Goal: Task Accomplishment & Management: Complete application form

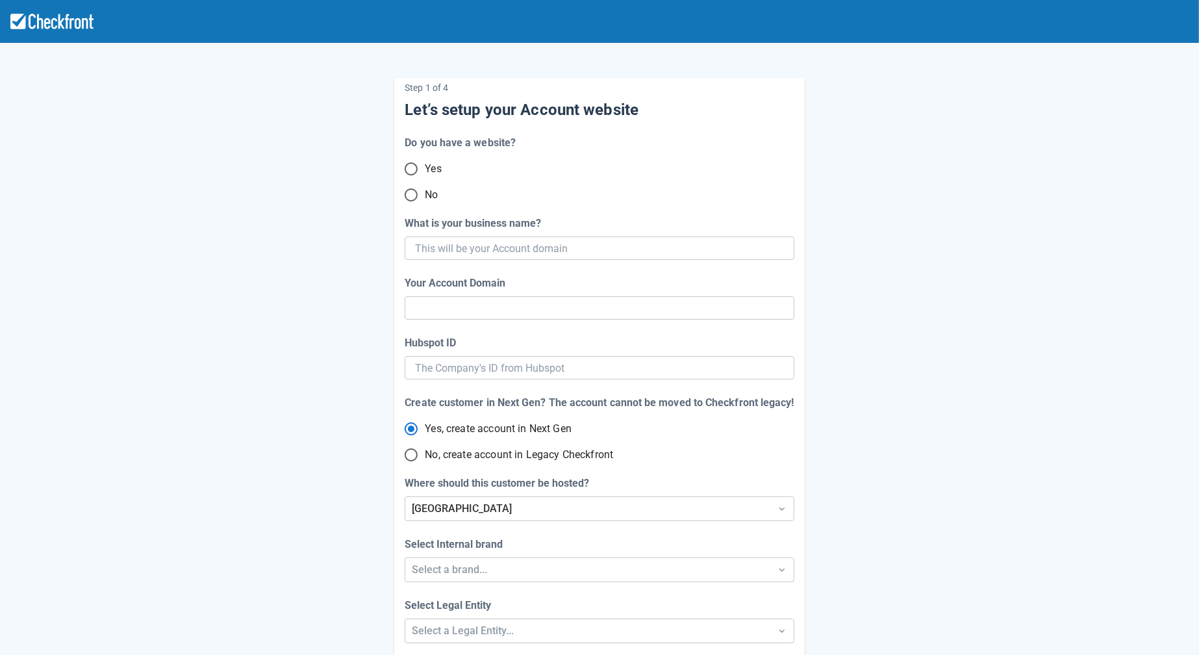
click at [417, 199] on input "No" at bounding box center [410, 194] width 27 height 27
radio input "true"
click at [517, 247] on input "What is your business name?" at bounding box center [598, 247] width 366 height 23
paste input "gpy-20251009t0940"
type input "gpy-20251009t0940"
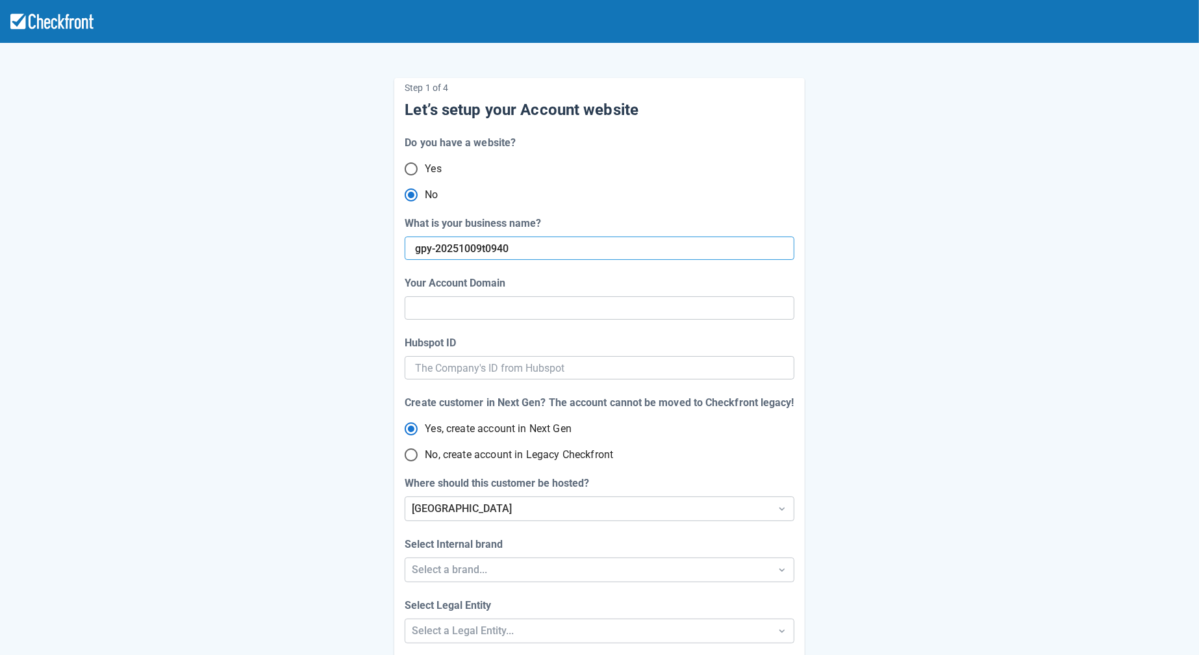
type input "gpy-20251009-t-0940"
radio input "true"
type input "gpy-20251009t0940"
click at [336, 397] on div "Step 1 of 4 Let’s setup your Account website Do you have a website? Yes No What…" at bounding box center [599, 377] width 740 height 640
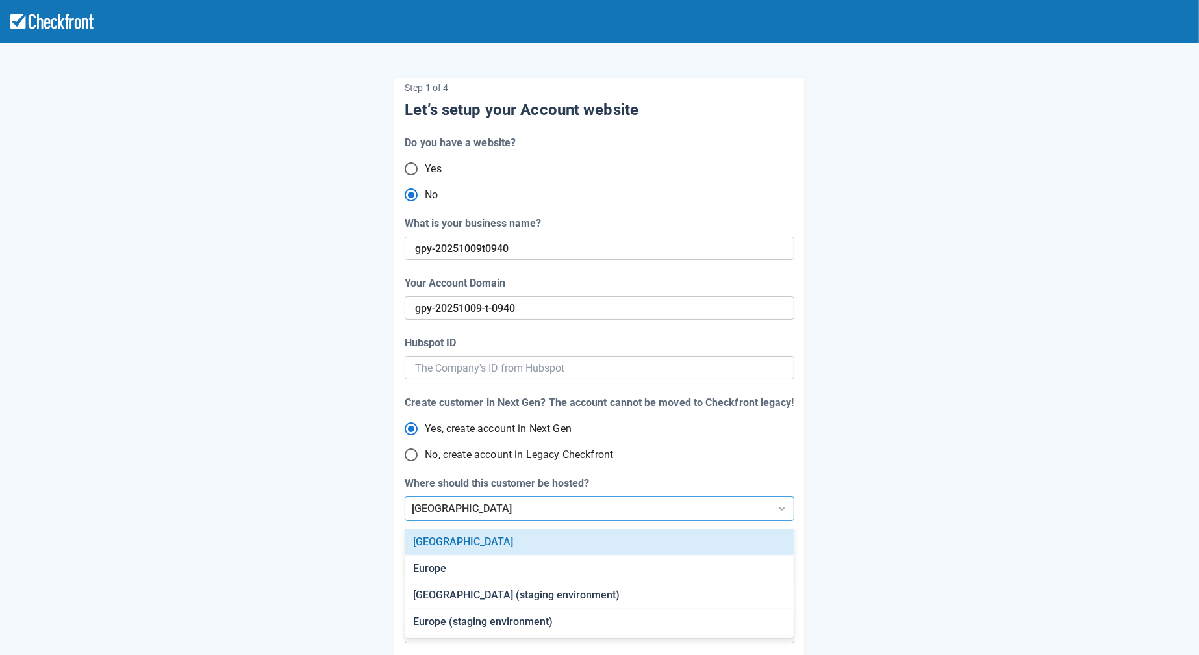
click at [625, 516] on div "[GEOGRAPHIC_DATA]" at bounding box center [587, 509] width 351 height 16
click at [855, 503] on div "Step 1 of 4 Let’s setup your Account website Do you have a website? Yes No What…" at bounding box center [599, 377] width 740 height 640
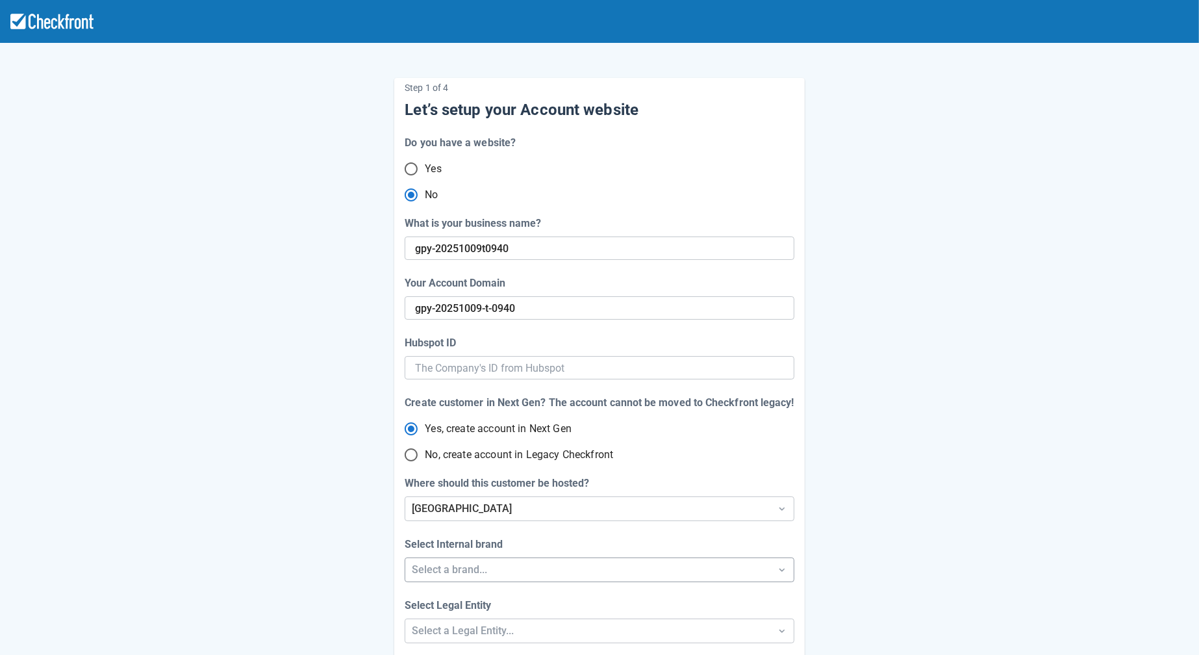
click at [545, 574] on div "Step 1 of 4 Let’s setup your Account website Do you have a website? Yes No What…" at bounding box center [599, 430] width 1199 height 860
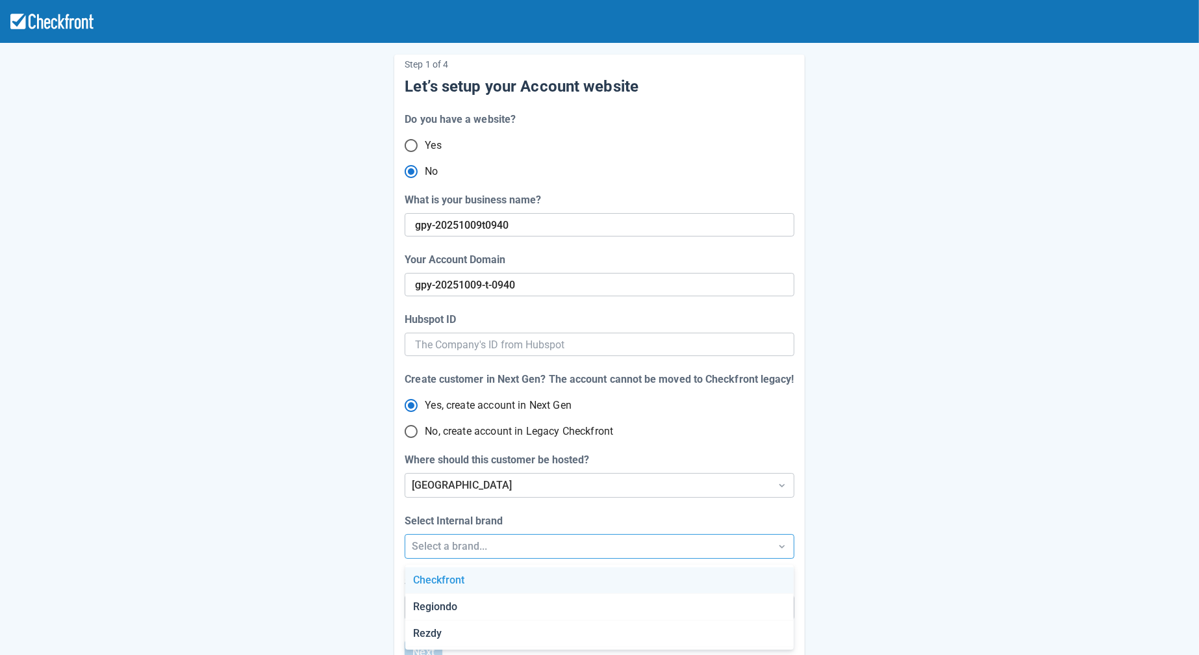
click at [529, 588] on div "Checkfront" at bounding box center [599, 580] width 388 height 27
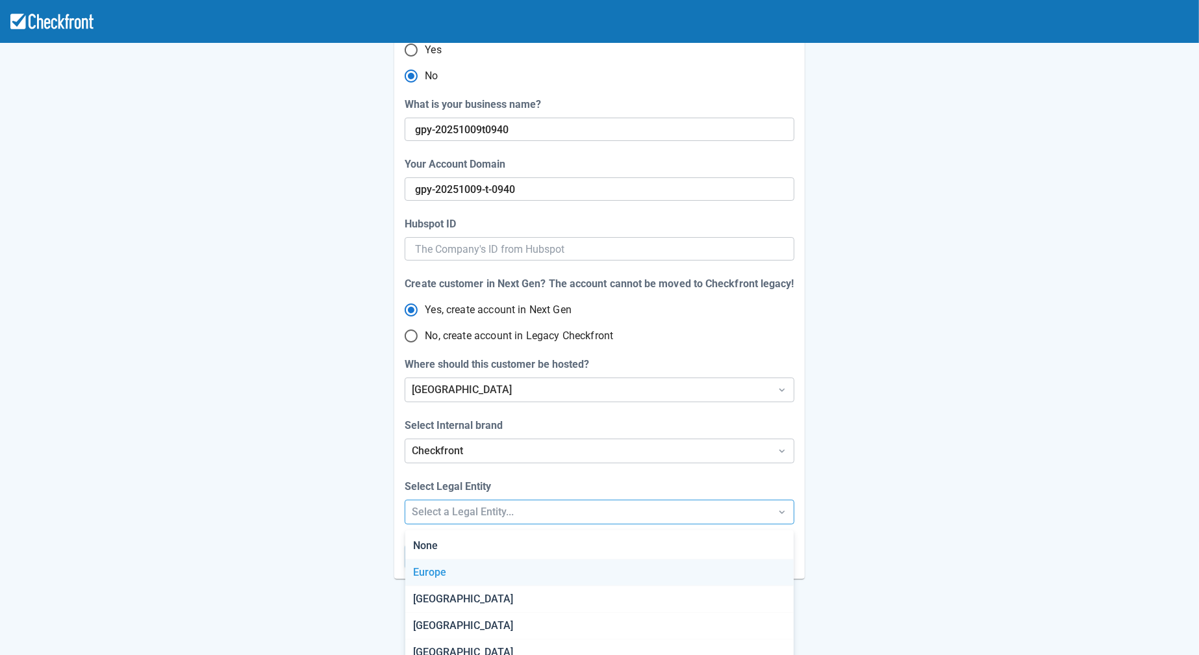
click at [512, 605] on div "Step 1 of 4 Let’s setup your Account website Do you have a website? Yes No What…" at bounding box center [599, 311] width 1199 height 860
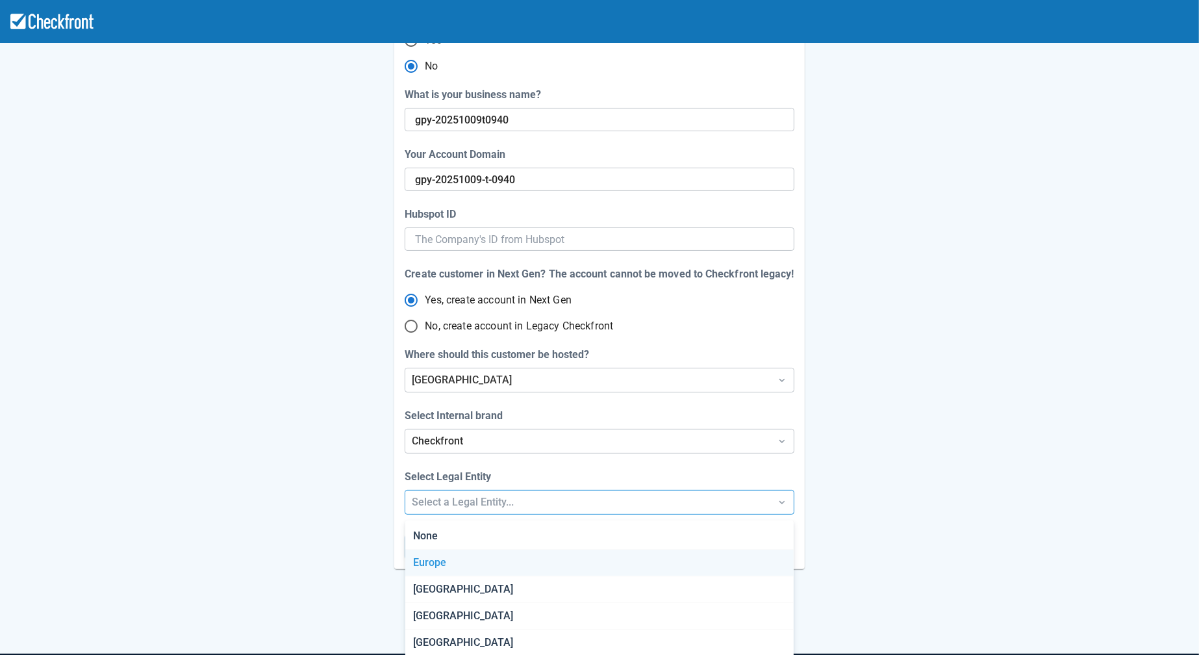
scroll to position [138, 0]
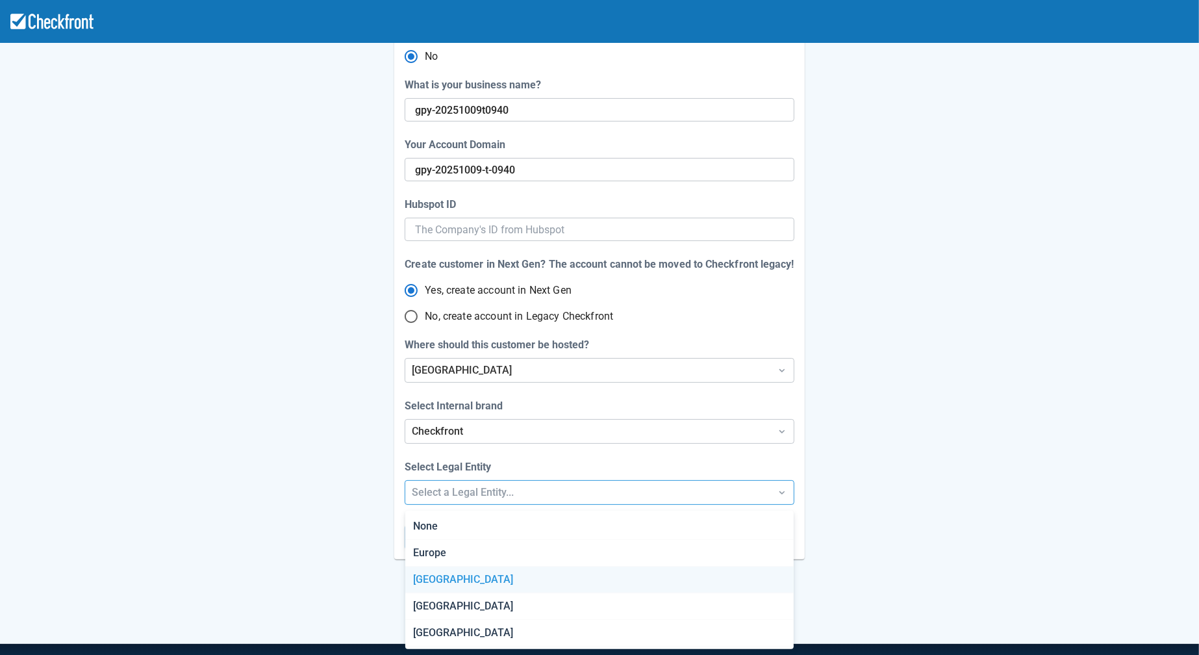
click at [494, 572] on div "[GEOGRAPHIC_DATA]" at bounding box center [599, 579] width 388 height 27
radio input "false"
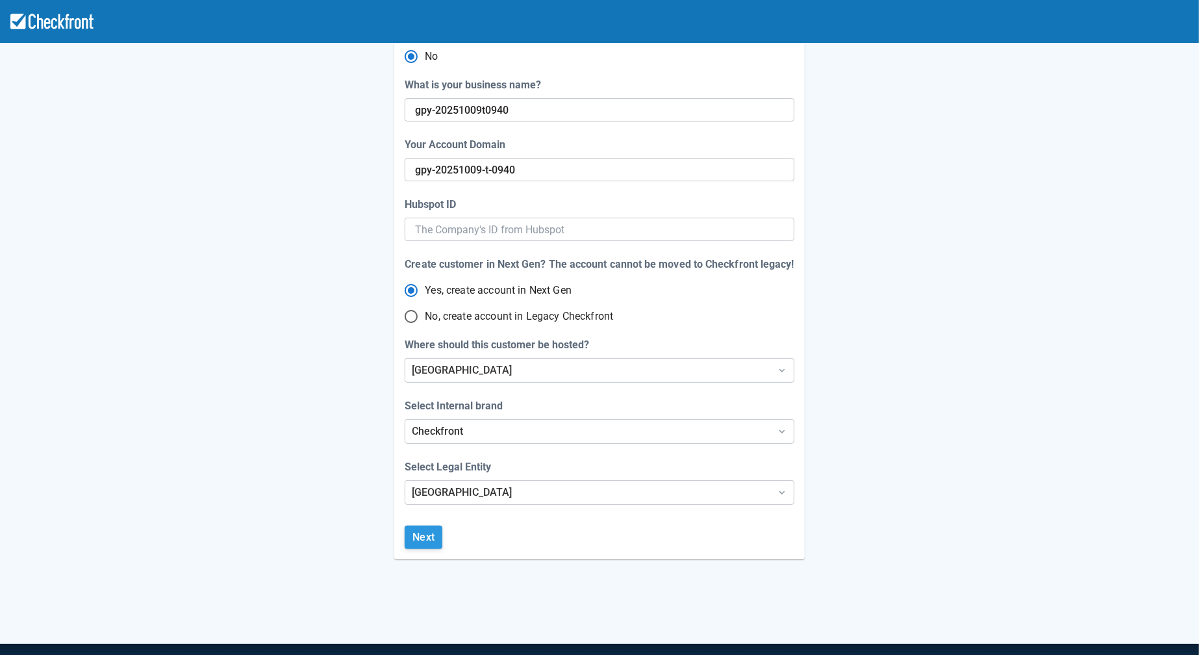
click at [424, 534] on button "Next" at bounding box center [424, 536] width 38 height 23
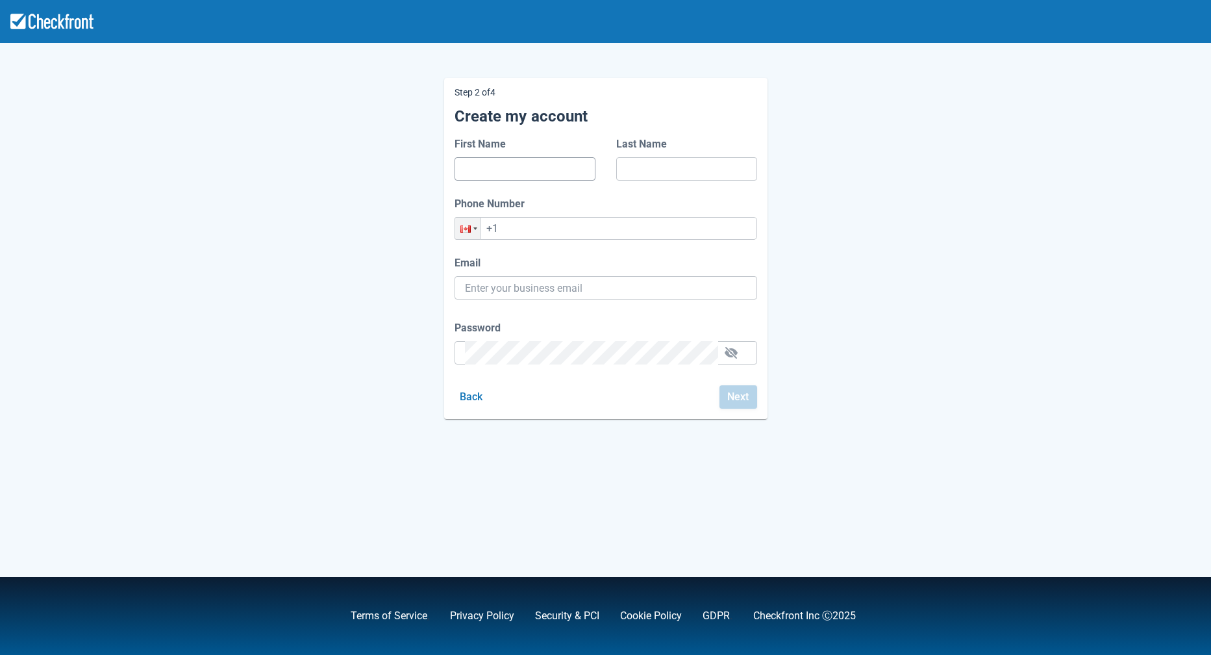
click at [510, 162] on input "First Name" at bounding box center [525, 168] width 120 height 23
type input "dd"
click at [694, 162] on input "Last Name" at bounding box center [687, 168] width 120 height 23
type input "dd"
click at [584, 228] on input "+1" at bounding box center [606, 228] width 303 height 23
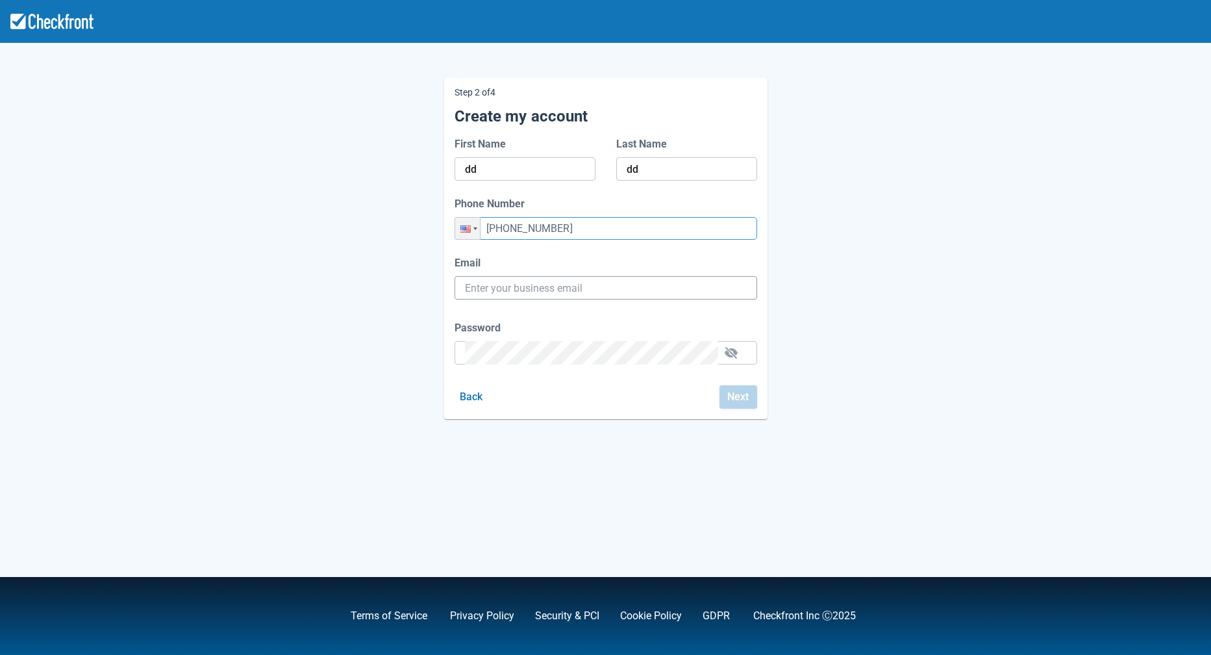
type input "+1 (436) 236-3456"
click at [581, 294] on input "Email" at bounding box center [606, 287] width 282 height 23
paste input "gpy-20251009t0940@email.ghostinspector.com"
type input "gpy-20251009t0940@email.ghostinspector.com"
click at [545, 353] on div "Password" at bounding box center [606, 342] width 303 height 44
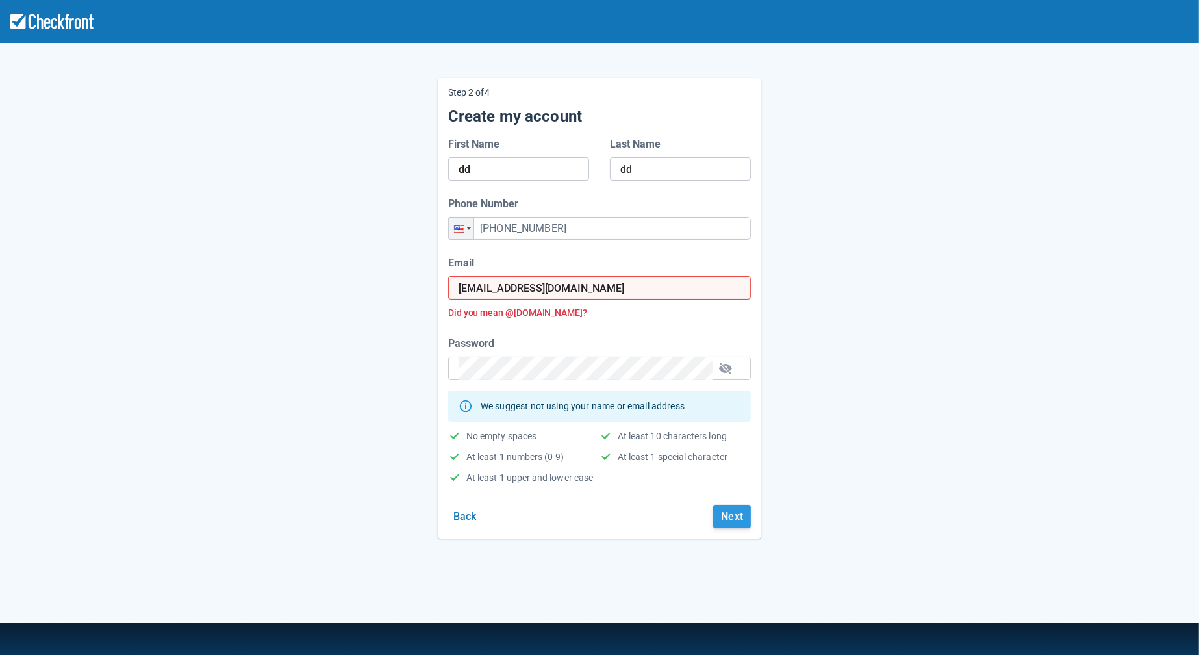
click at [731, 525] on button "Next" at bounding box center [732, 516] width 38 height 23
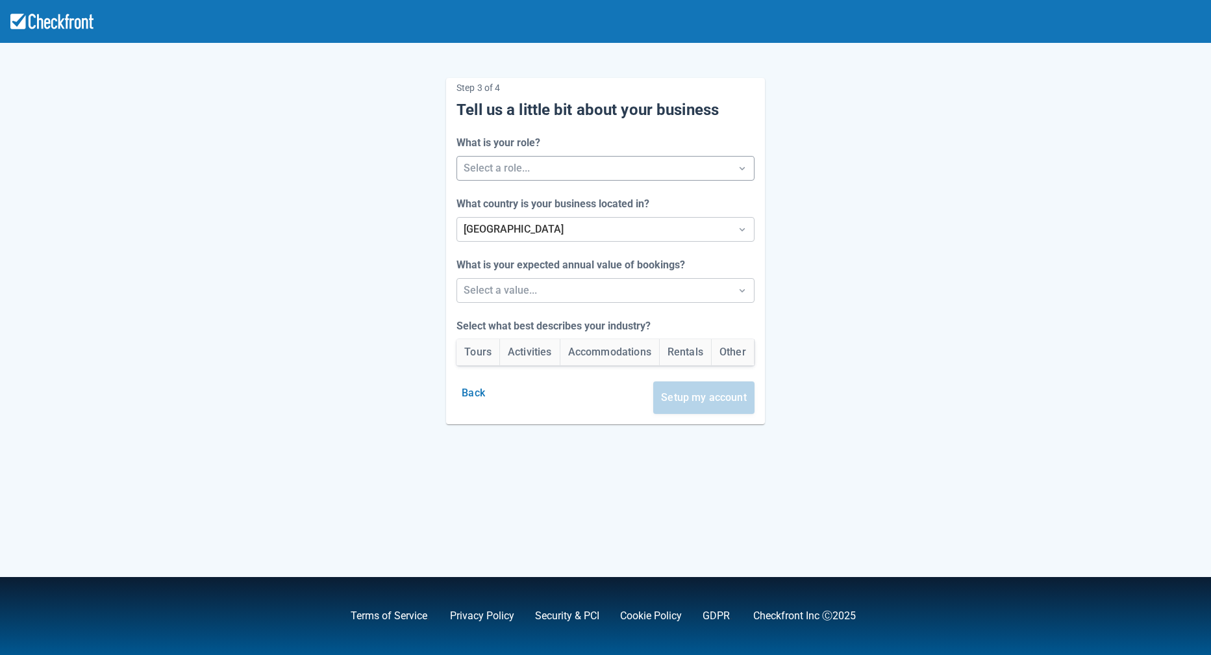
click at [529, 173] on div at bounding box center [594, 168] width 260 height 18
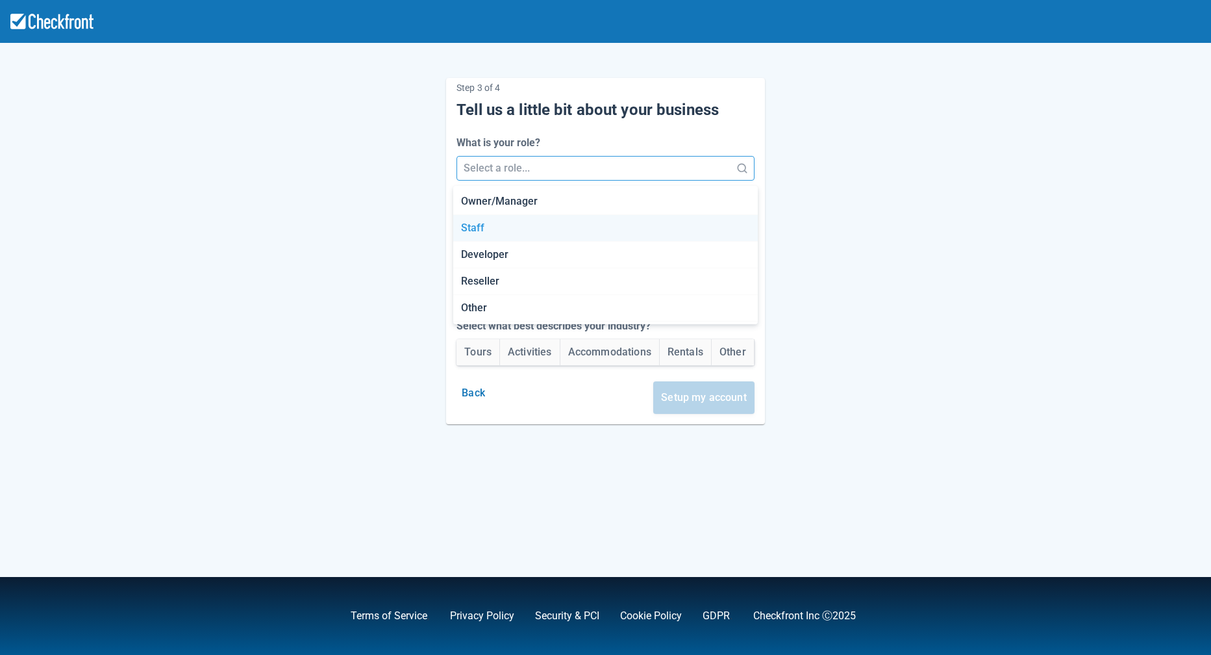
click at [521, 236] on div "Staff" at bounding box center [605, 228] width 305 height 27
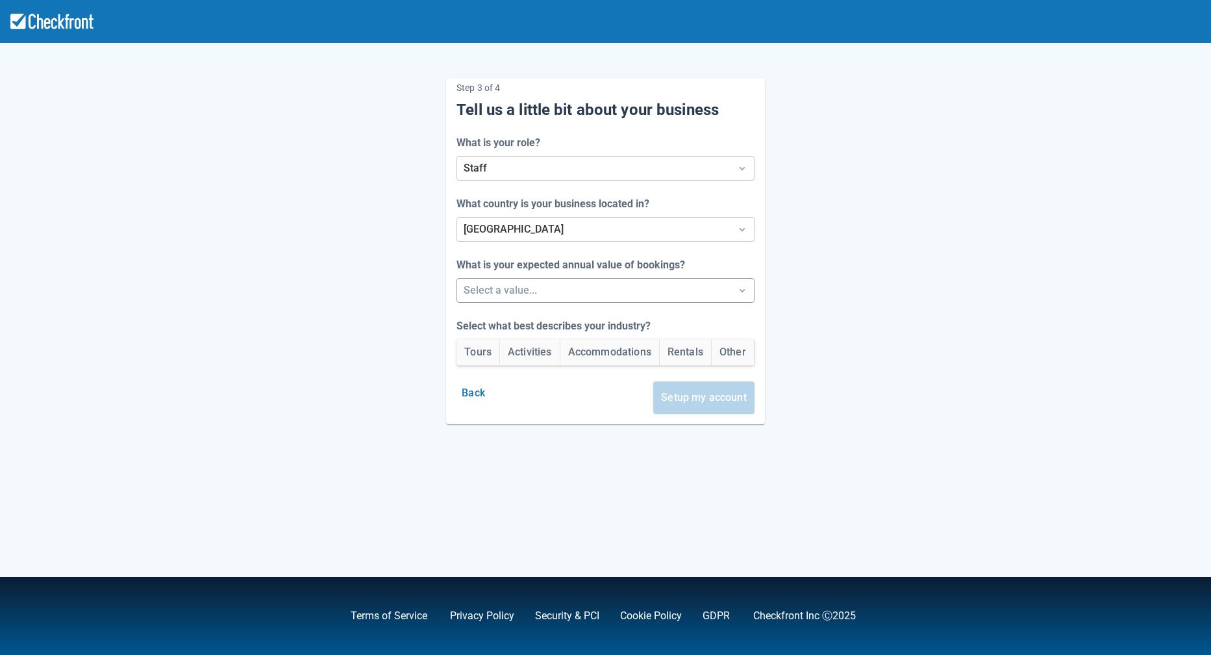
click at [529, 294] on div at bounding box center [594, 290] width 260 height 18
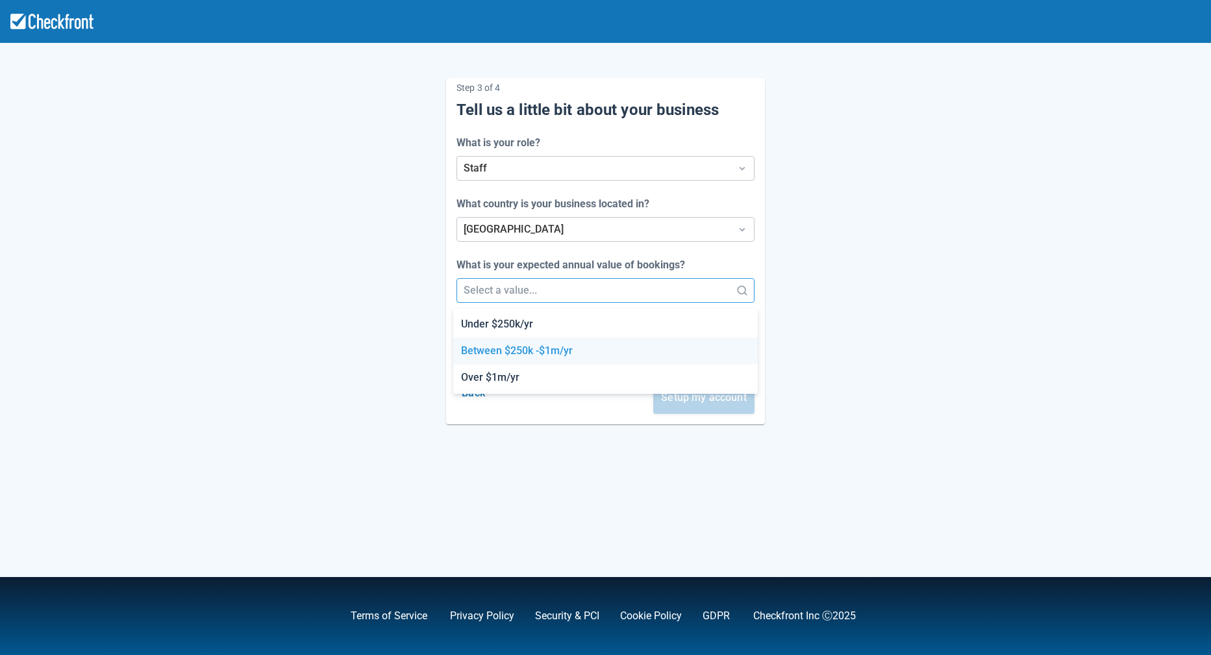
click at [517, 356] on div "Between $250k -$1m/yr" at bounding box center [605, 351] width 305 height 27
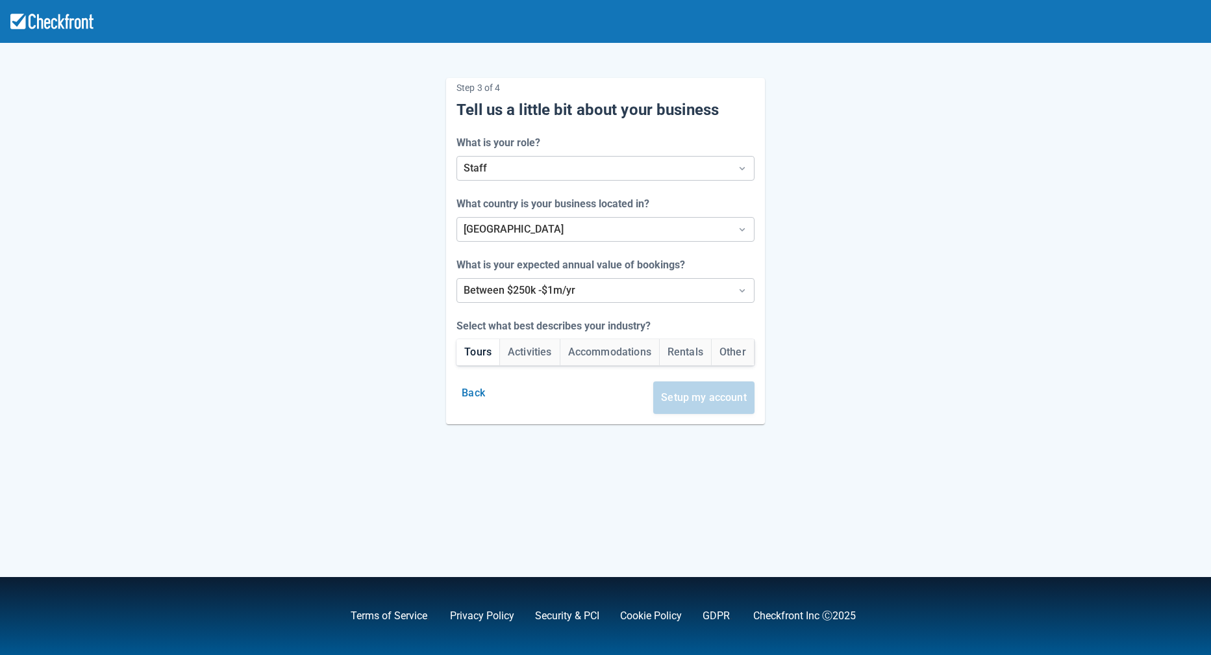
click at [471, 363] on button "Tours" at bounding box center [477, 352] width 43 height 26
click at [724, 406] on button "Setup my account" at bounding box center [703, 397] width 101 height 32
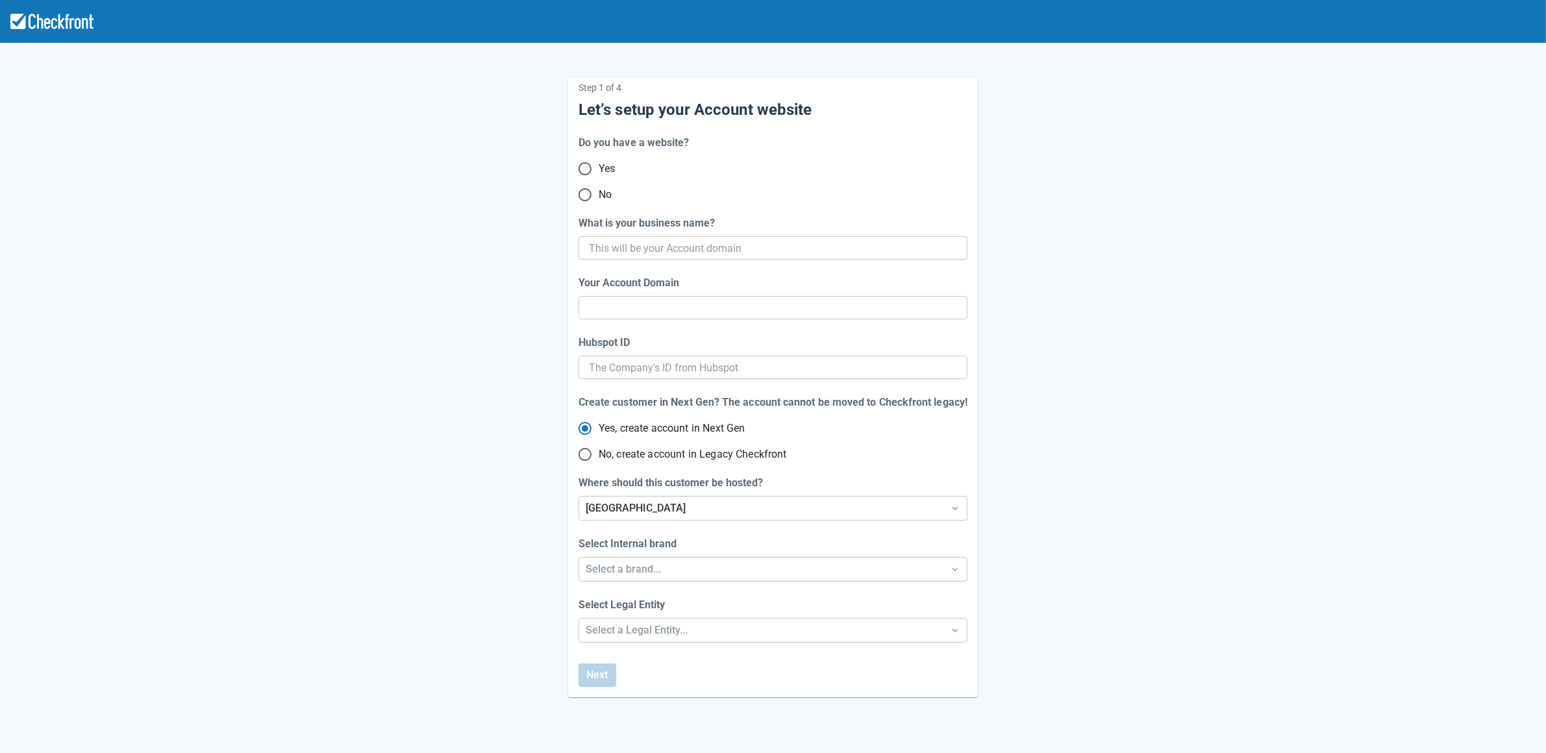
click at [585, 197] on input "No" at bounding box center [584, 194] width 27 height 27
radio input "true"
click at [658, 253] on input "What is your business name?" at bounding box center [772, 247] width 366 height 23
paste input "gpy-20251009t0940"
type input "gpy-20251009t0940"
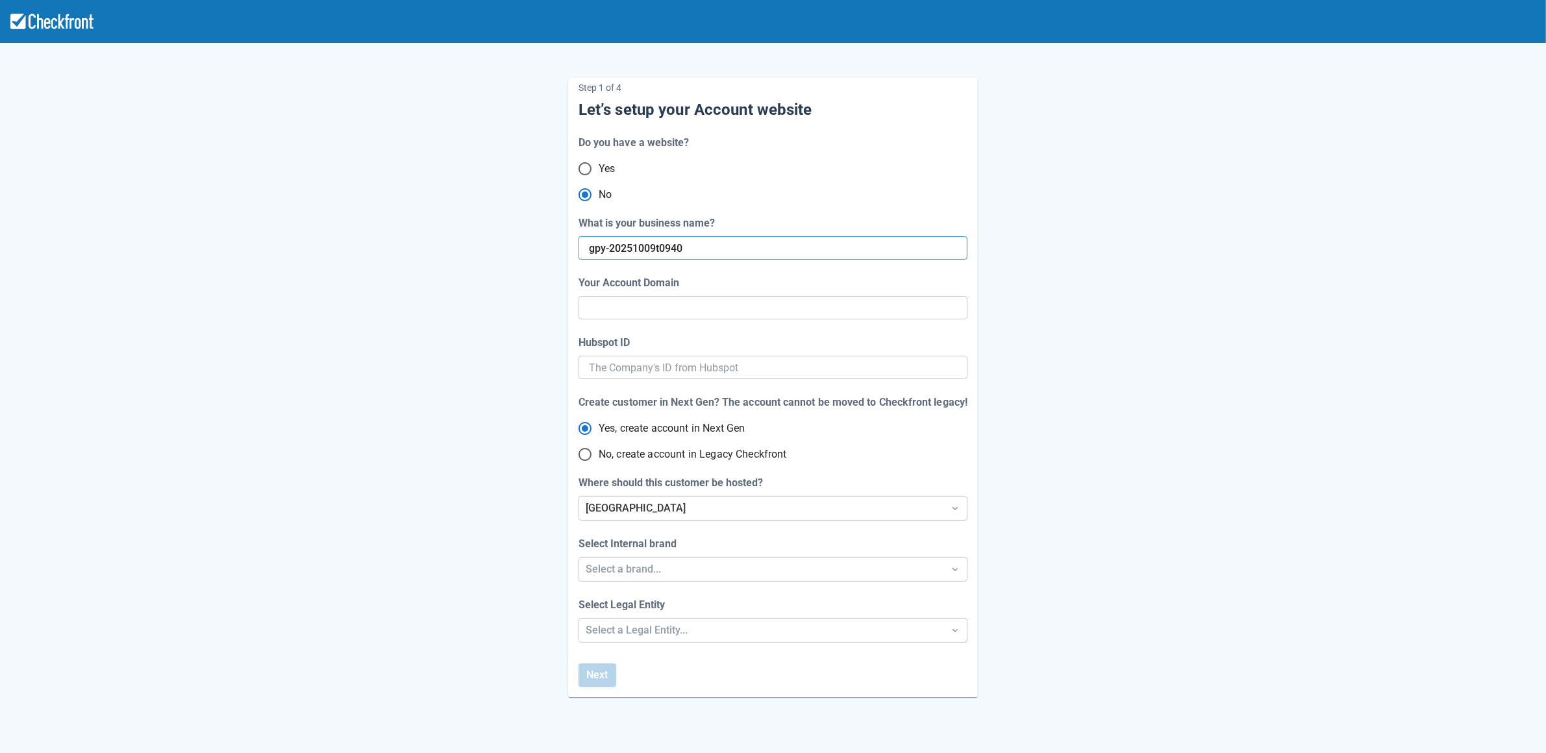
type input "gpy-20251009-t-0940"
radio input "true"
type input "gpy-20251009t0940"
click at [484, 373] on div "Step 1 of 4 Let’s setup your Account website Do you have a website? Yes No What…" at bounding box center [773, 377] width 740 height 640
click at [588, 456] on input "No, create account in Legacy Checkfront" at bounding box center [584, 454] width 27 height 27
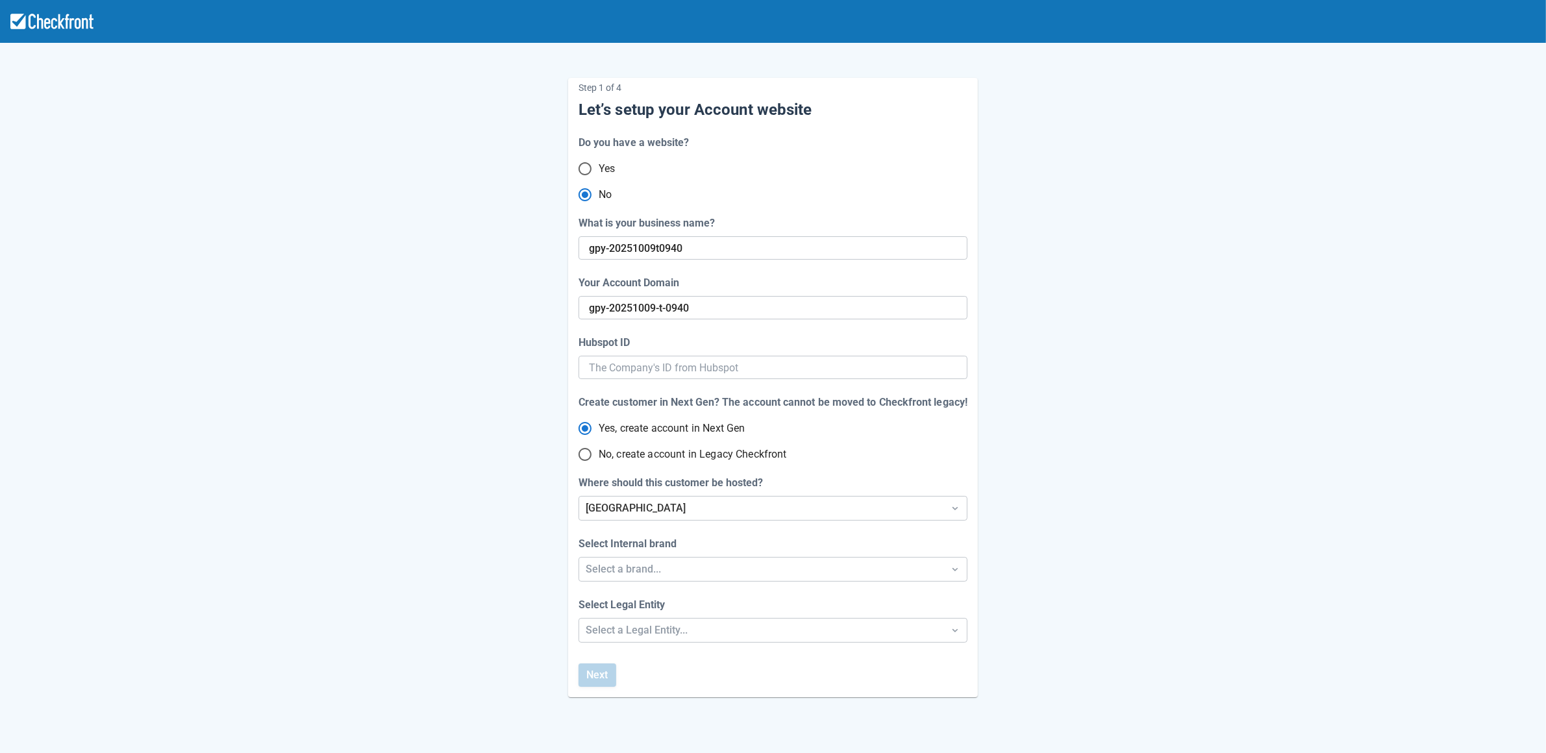
radio input "true"
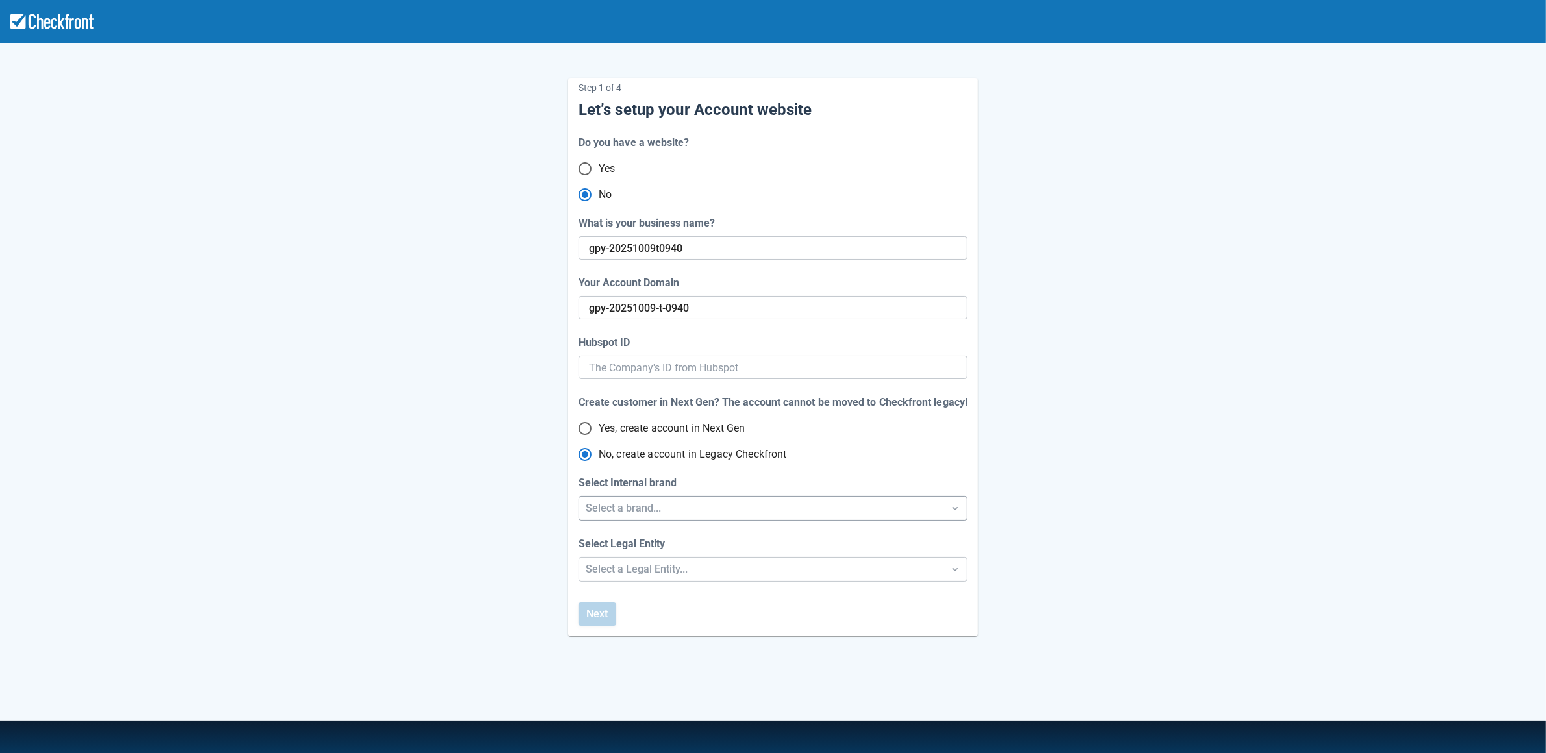
radio input "true"
click at [656, 509] on div "Select a brand..." at bounding box center [761, 509] width 351 height 16
click at [653, 541] on div "Checkfront" at bounding box center [773, 542] width 388 height 27
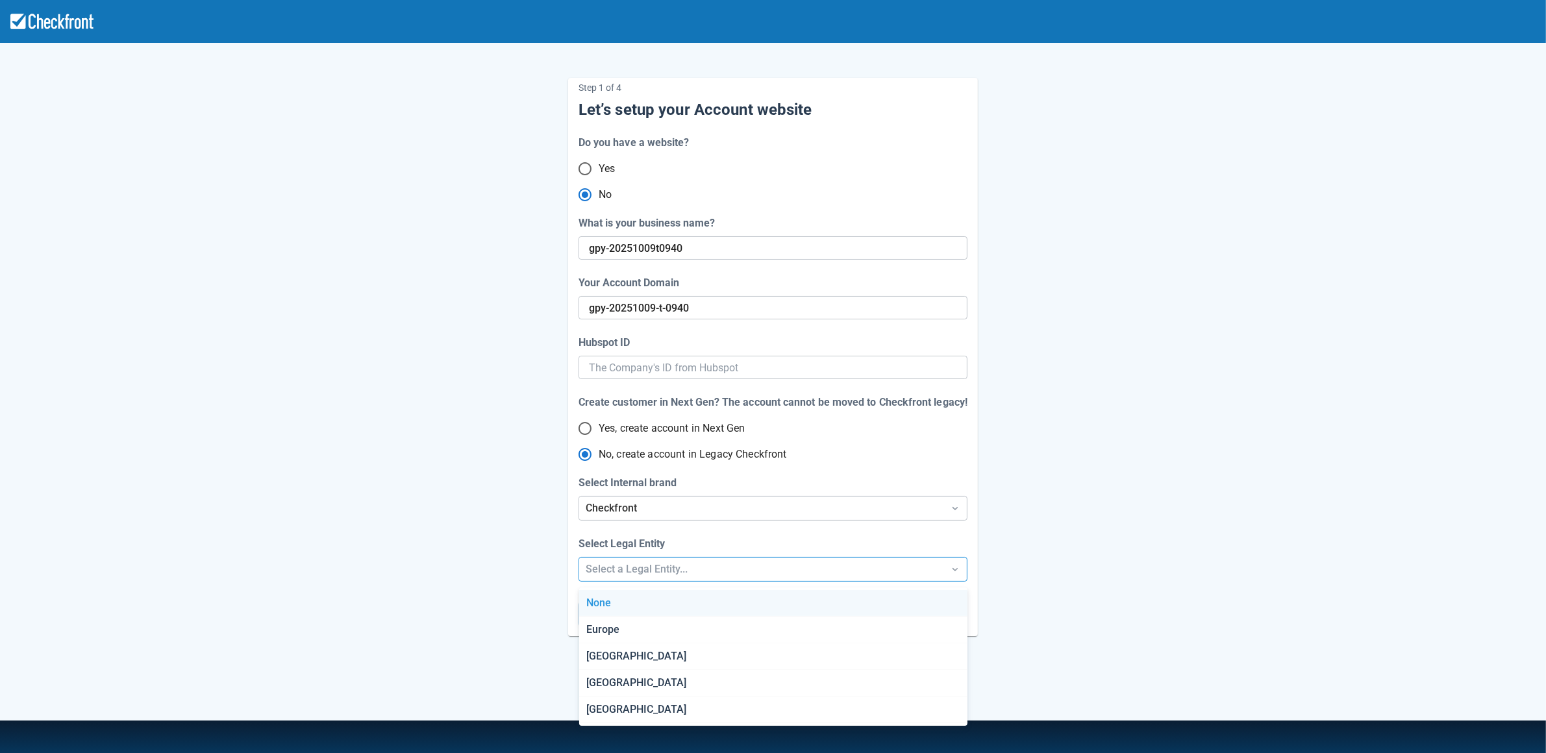
click at [656, 571] on div "Select a Legal Entity..." at bounding box center [761, 570] width 351 height 16
click at [640, 658] on div "[GEOGRAPHIC_DATA]" at bounding box center [773, 657] width 388 height 27
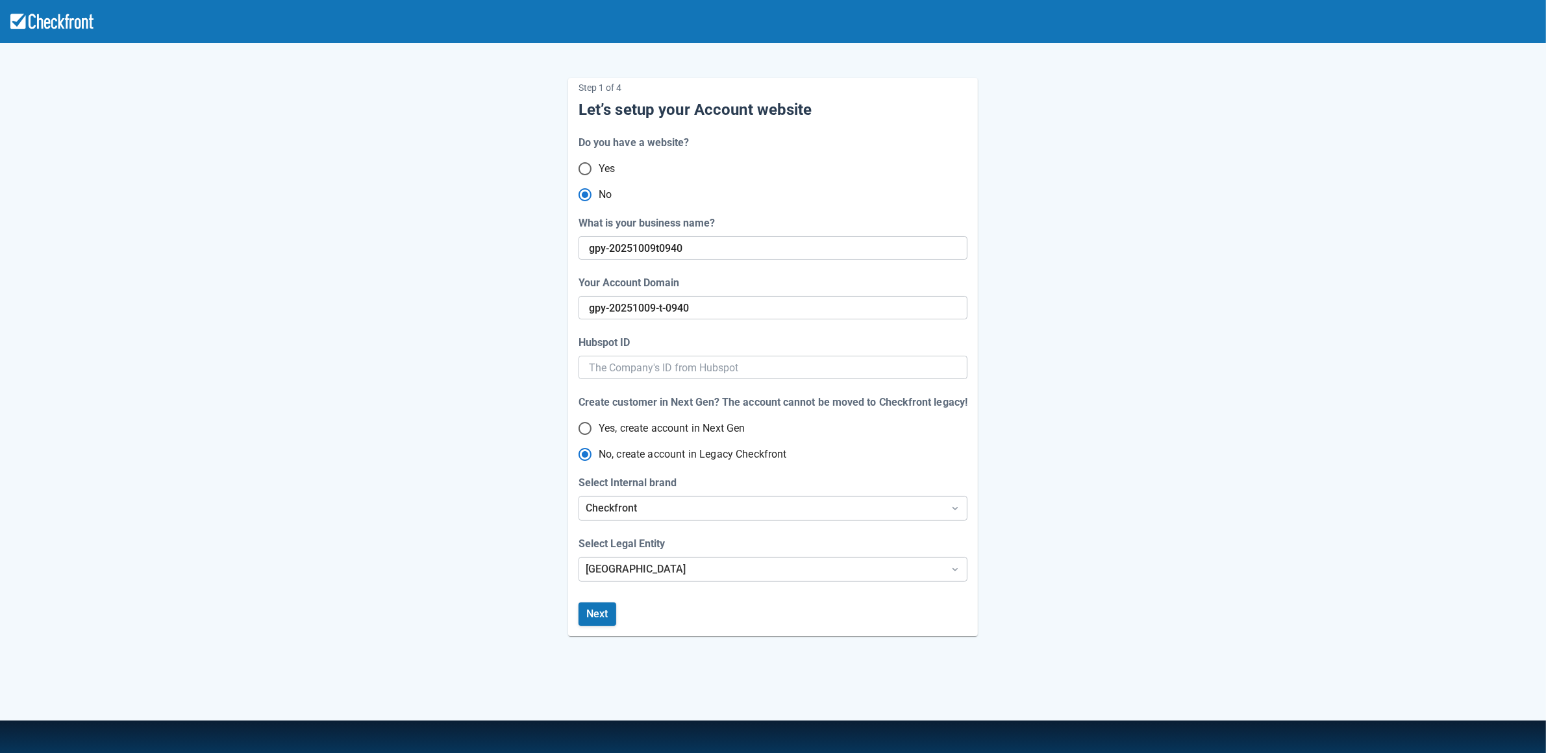
click at [502, 513] on div "Step 1 of 4 Let’s setup your Account website Do you have a website? Yes No What…" at bounding box center [773, 346] width 740 height 579
click at [589, 431] on input "Yes, create account in Next Gen" at bounding box center [584, 428] width 27 height 27
radio input "true"
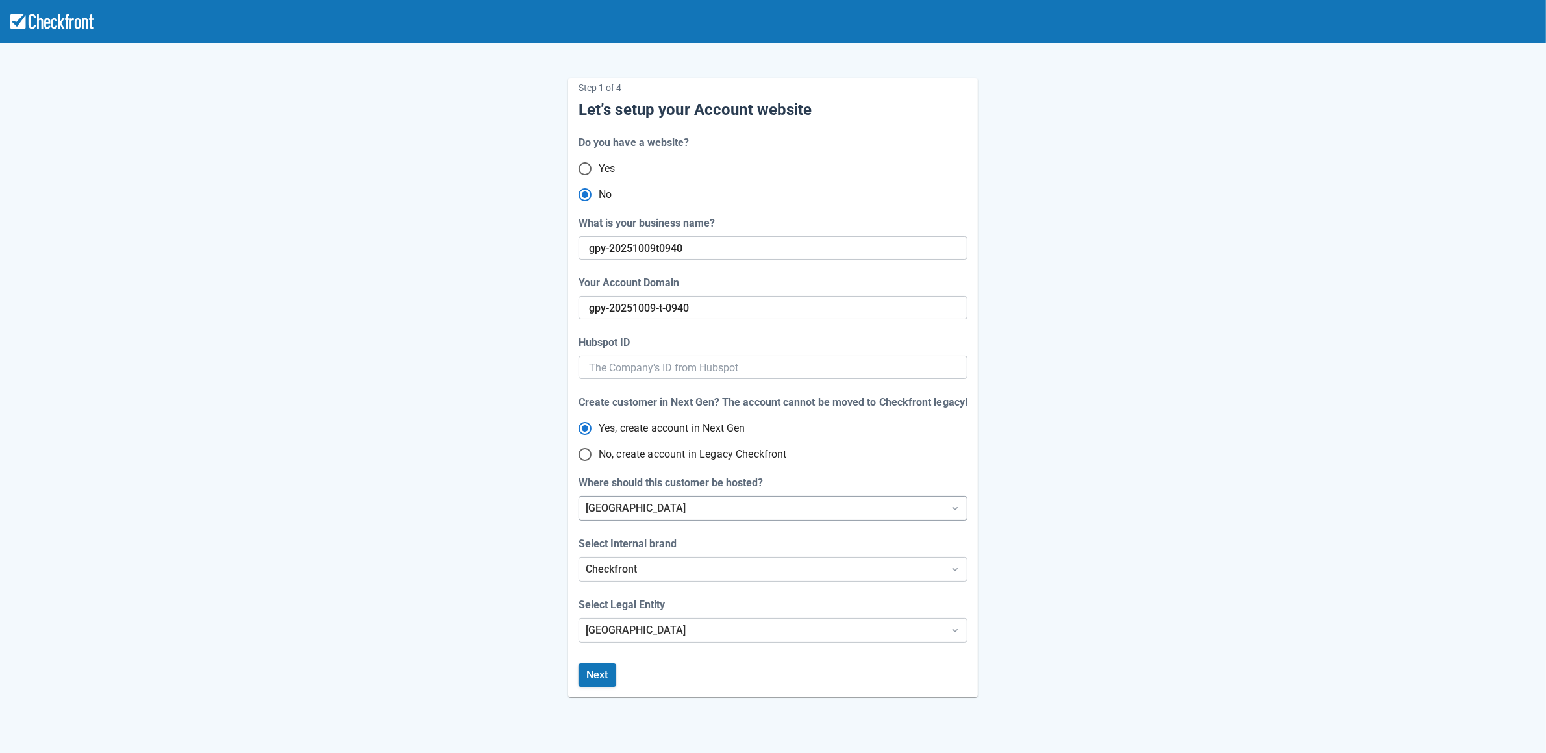
radio input "true"
click at [626, 508] on div "[GEOGRAPHIC_DATA]" at bounding box center [761, 509] width 351 height 16
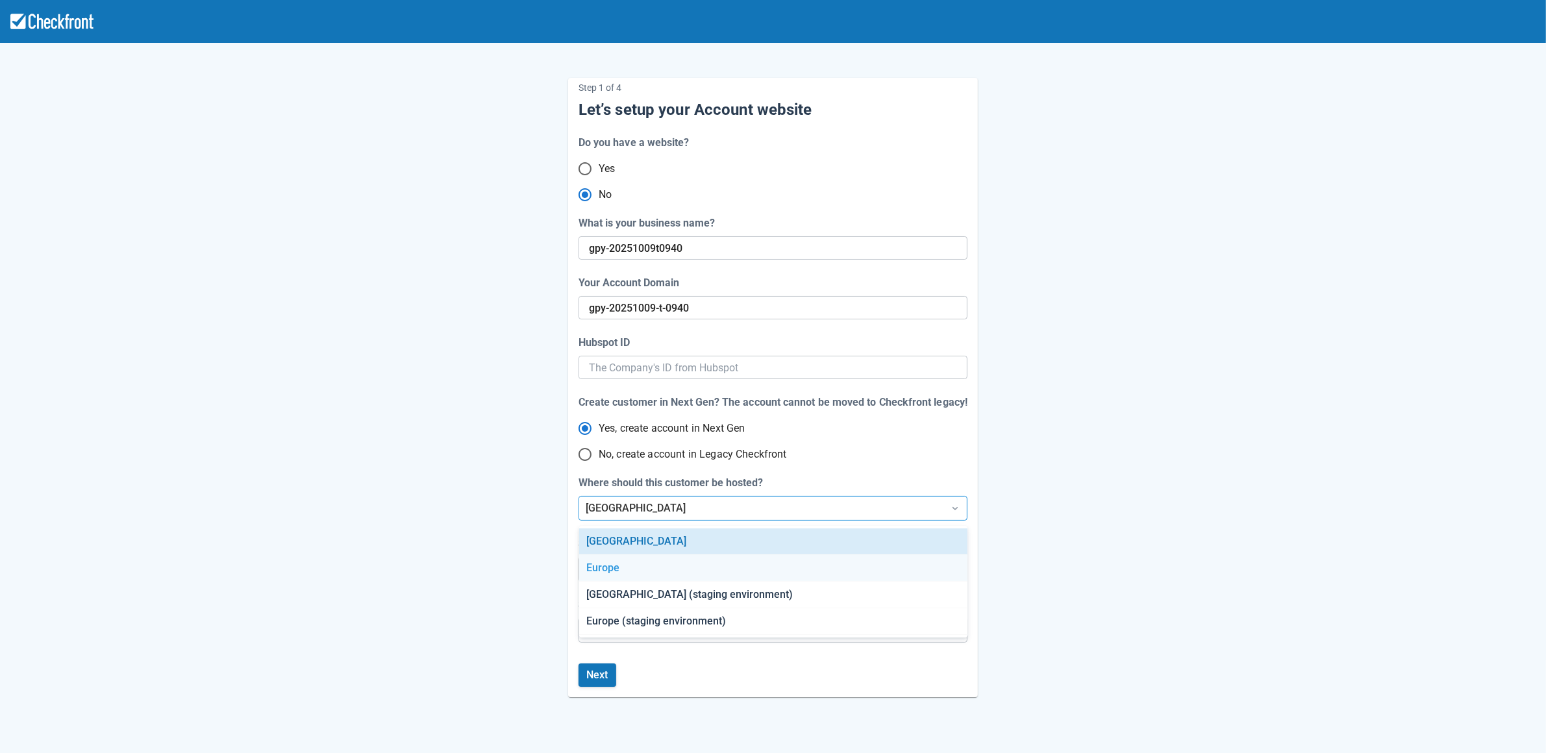
click at [456, 512] on div "Step 1 of 4 Let’s setup your Account website Do you have a website? Yes No What…" at bounding box center [773, 377] width 740 height 640
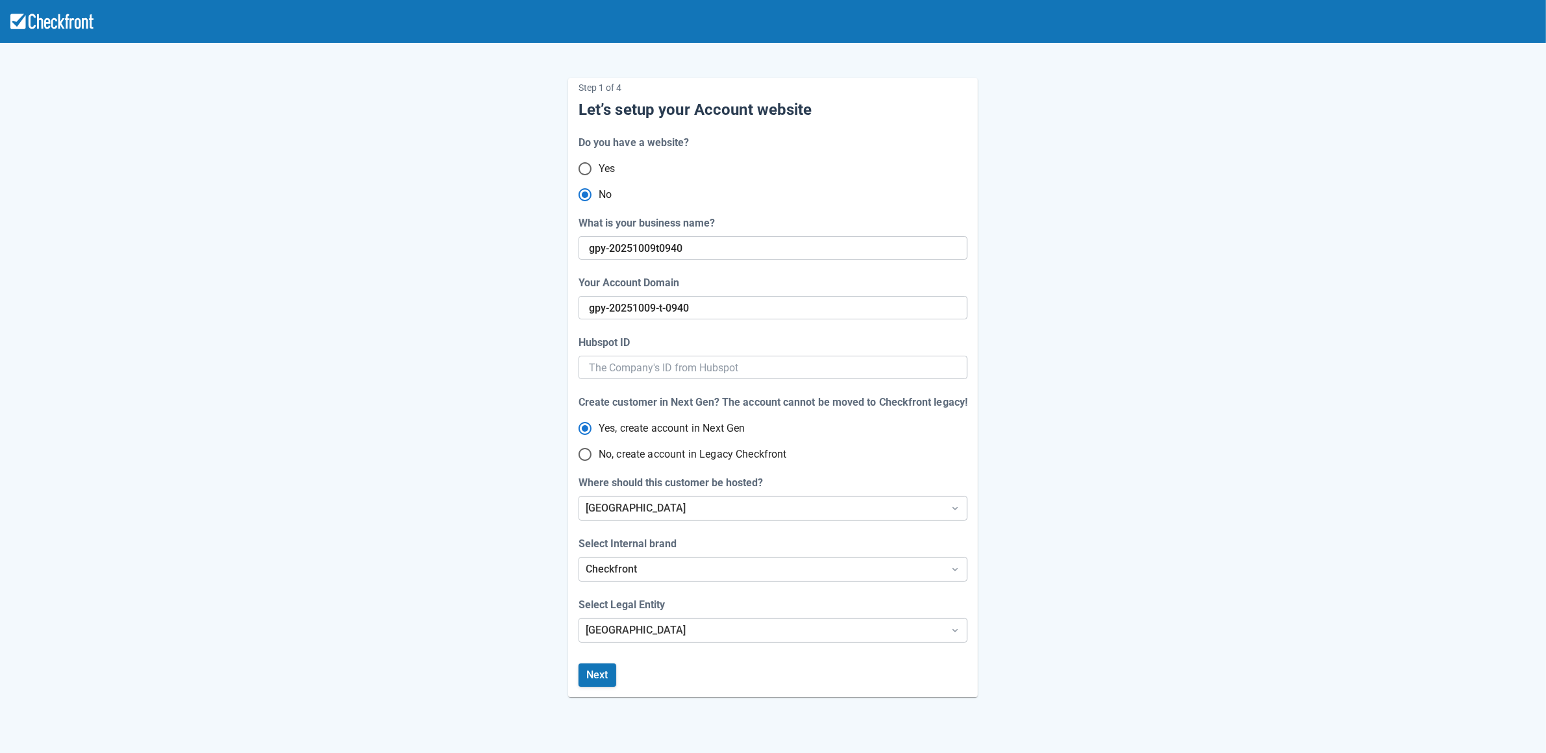
click at [588, 455] on input "No, create account in Legacy Checkfront" at bounding box center [584, 454] width 27 height 27
radio input "true"
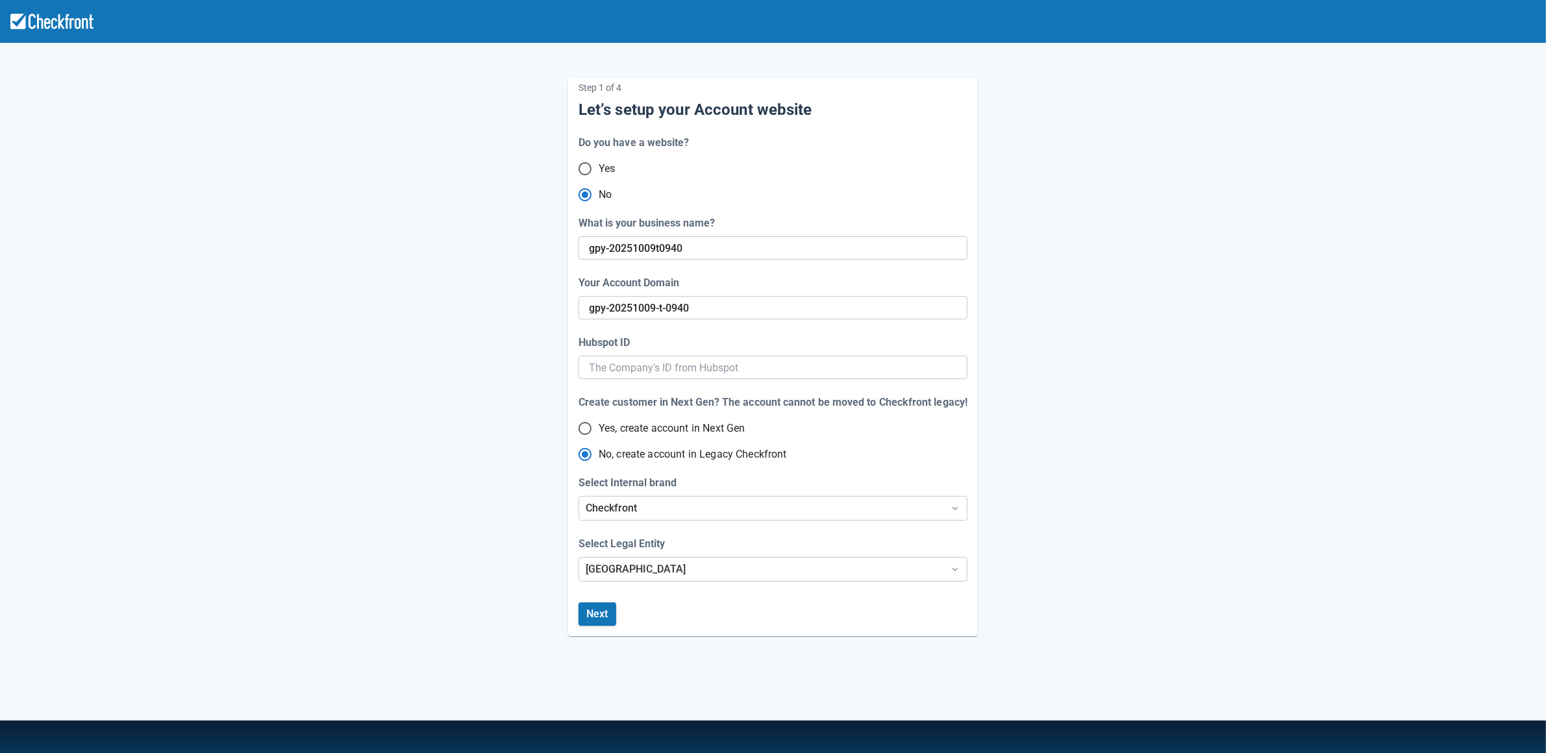
radio input "true"
click at [717, 508] on div "Checkfront" at bounding box center [761, 509] width 351 height 16
click at [813, 478] on div "Select Internal brand" at bounding box center [773, 483] width 389 height 16
click at [985, 477] on div "Step 1 of 4 Let’s setup your Account website Do you have a website? Yes No What…" at bounding box center [773, 346] width 740 height 579
